Goal: Task Accomplishment & Management: Manage account settings

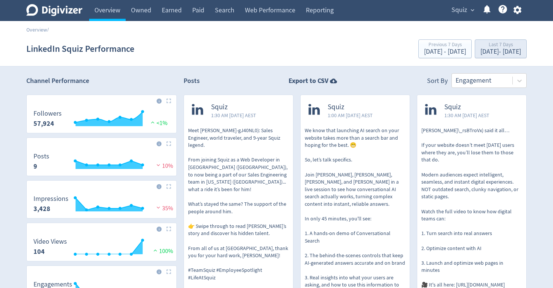
click at [480, 47] on div "Last 7 Days" at bounding box center [500, 45] width 41 height 6
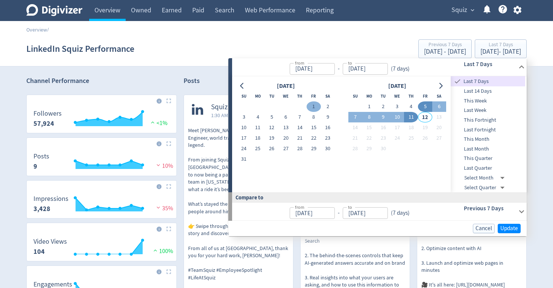
click at [312, 106] on button "1" at bounding box center [313, 107] width 14 height 11
type input "[DATE]"
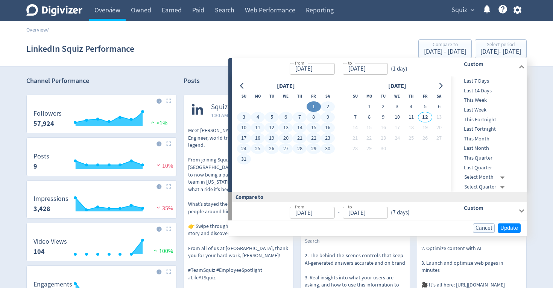
click at [246, 159] on button "31" at bounding box center [244, 159] width 14 height 11
type input "[DATE]"
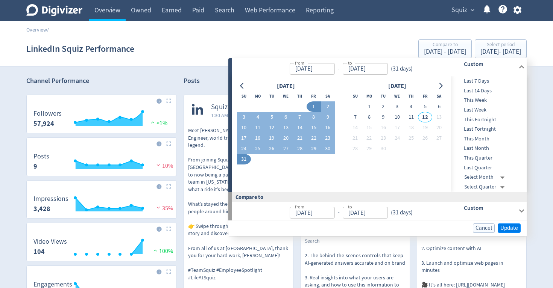
click at [502, 226] on span "Update" at bounding box center [509, 229] width 18 height 6
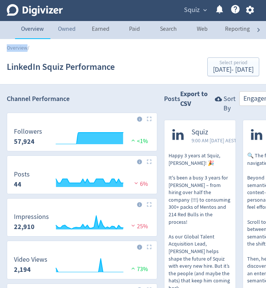
click at [69, 32] on link "Owned" at bounding box center [67, 30] width 34 height 18
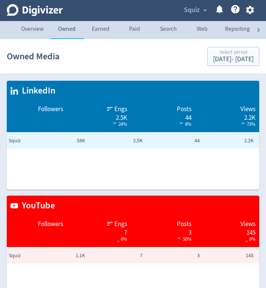
click at [53, 104] on td "Followers" at bounding box center [37, 117] width 60 height 32
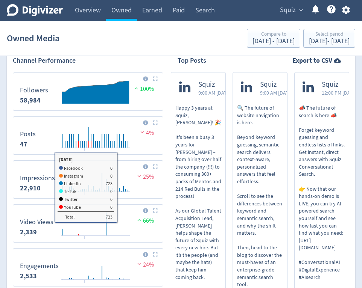
scroll to position [63, 0]
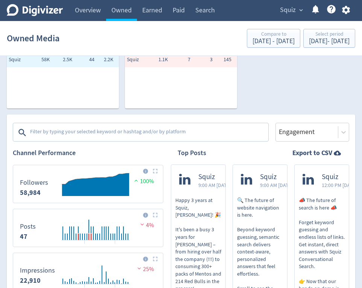
click at [23, 170] on rect "\a Followers\a 0\a" at bounding box center [88, 184] width 144 height 32
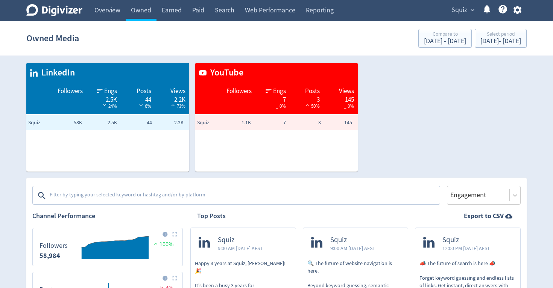
scroll to position [0, 0]
click at [271, 186] on div "Platforms YouTube LinkedIn" at bounding box center [236, 193] width 408 height 23
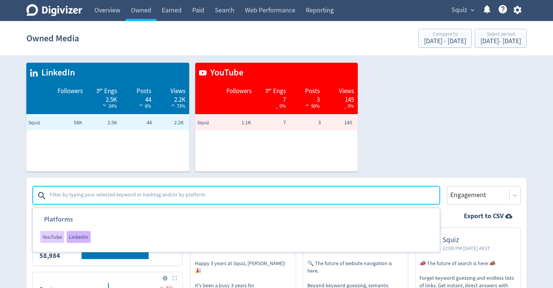
click at [83, 240] on span "LinkedIn" at bounding box center [79, 237] width 20 height 5
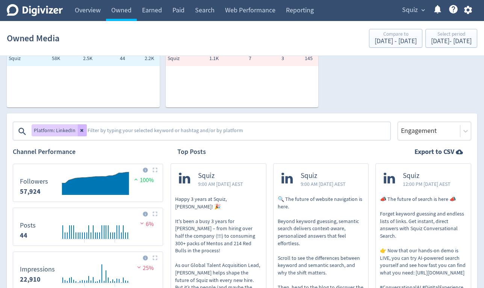
scroll to position [69, 0]
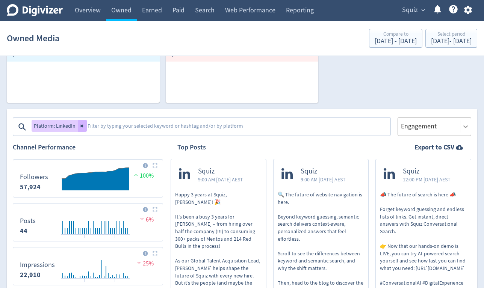
click at [462, 124] on icon at bounding box center [466, 127] width 8 height 8
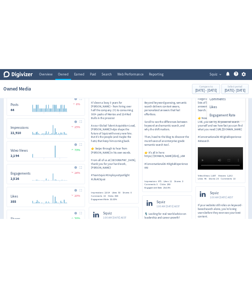
scroll to position [115, 0]
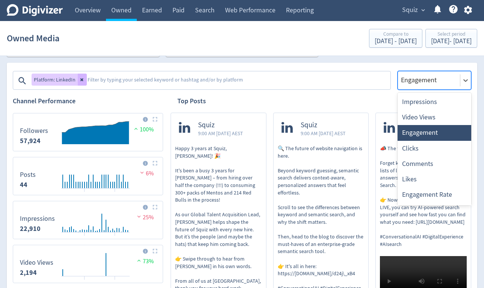
click at [371, 65] on div "Platform: LinkedIn Platforms YouTube Engagement selected, 3 of 8. 8 results ava…" at bounding box center [242, 76] width 459 height 27
click at [425, 78] on div "Engagement" at bounding box center [429, 80] width 56 height 9
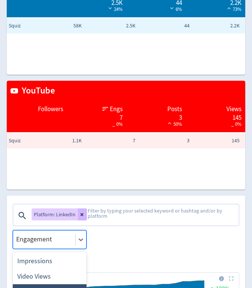
click at [7, 94] on td "YouTube" at bounding box center [126, 91] width 238 height 20
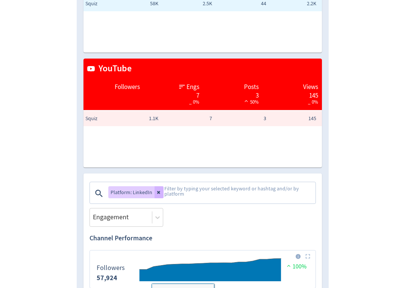
scroll to position [159, 0]
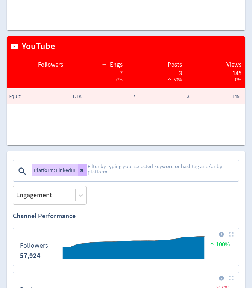
click at [98, 170] on textarea at bounding box center [162, 171] width 151 height 19
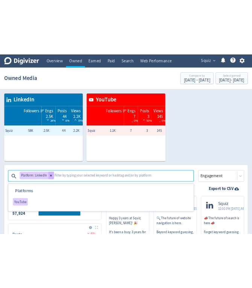
scroll to position [0, 0]
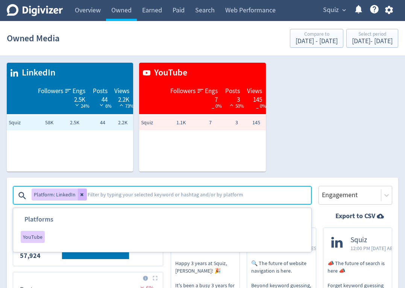
click at [113, 198] on textarea at bounding box center [199, 195] width 224 height 15
type textarea "carousel"
click at [92, 195] on textarea "carousel" at bounding box center [199, 195] width 224 height 15
type textarea "v"
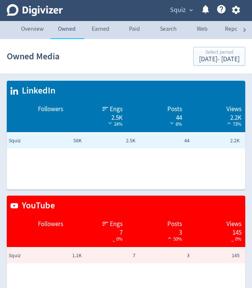
click at [229, 32] on link "Reporting" at bounding box center [237, 30] width 37 height 18
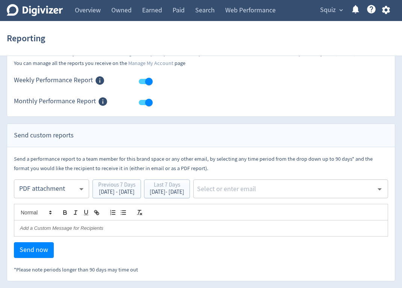
scroll to position [54, 0]
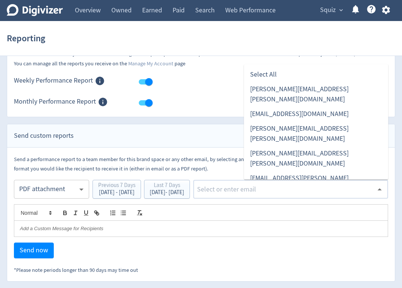
click at [279, 191] on input "text" at bounding box center [284, 189] width 177 height 11
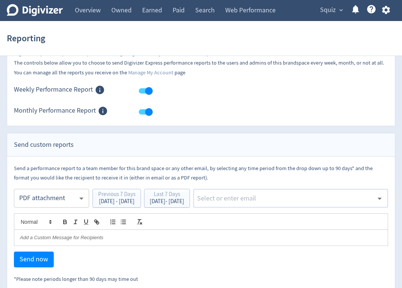
scroll to position [45, 0]
click at [333, 12] on span "Squiz" at bounding box center [328, 10] width 16 height 12
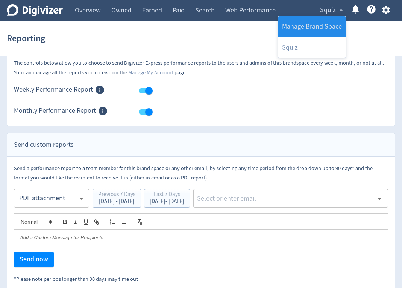
click at [323, 21] on link "Manage Brand Space" at bounding box center [311, 26] width 67 height 21
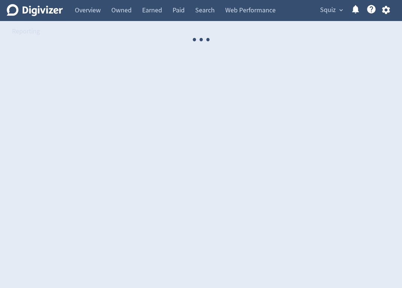
select select "USER"
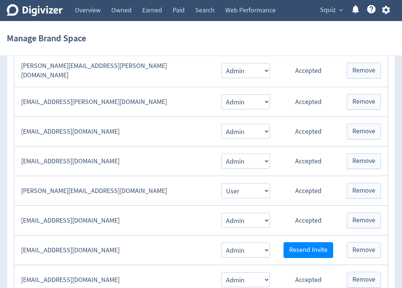
scroll to position [310, 0]
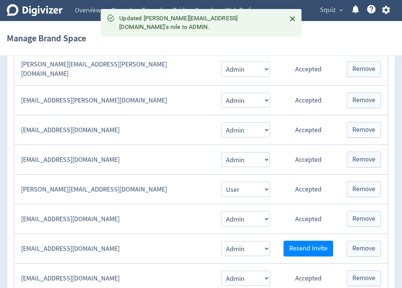
select select "ADMIN"
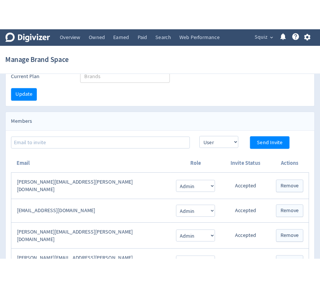
scroll to position [89, 0]
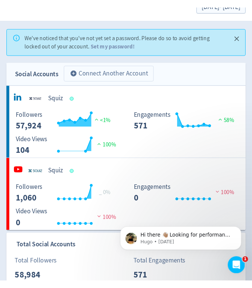
scroll to position [61, 0]
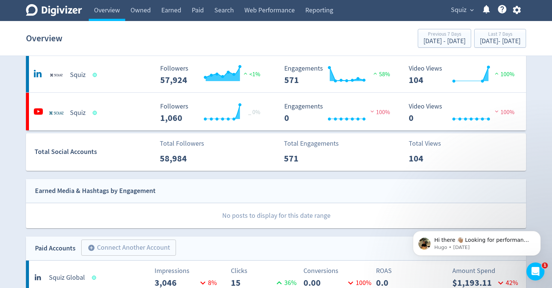
scroll to position [61, 0]
